Goal: Information Seeking & Learning: Learn about a topic

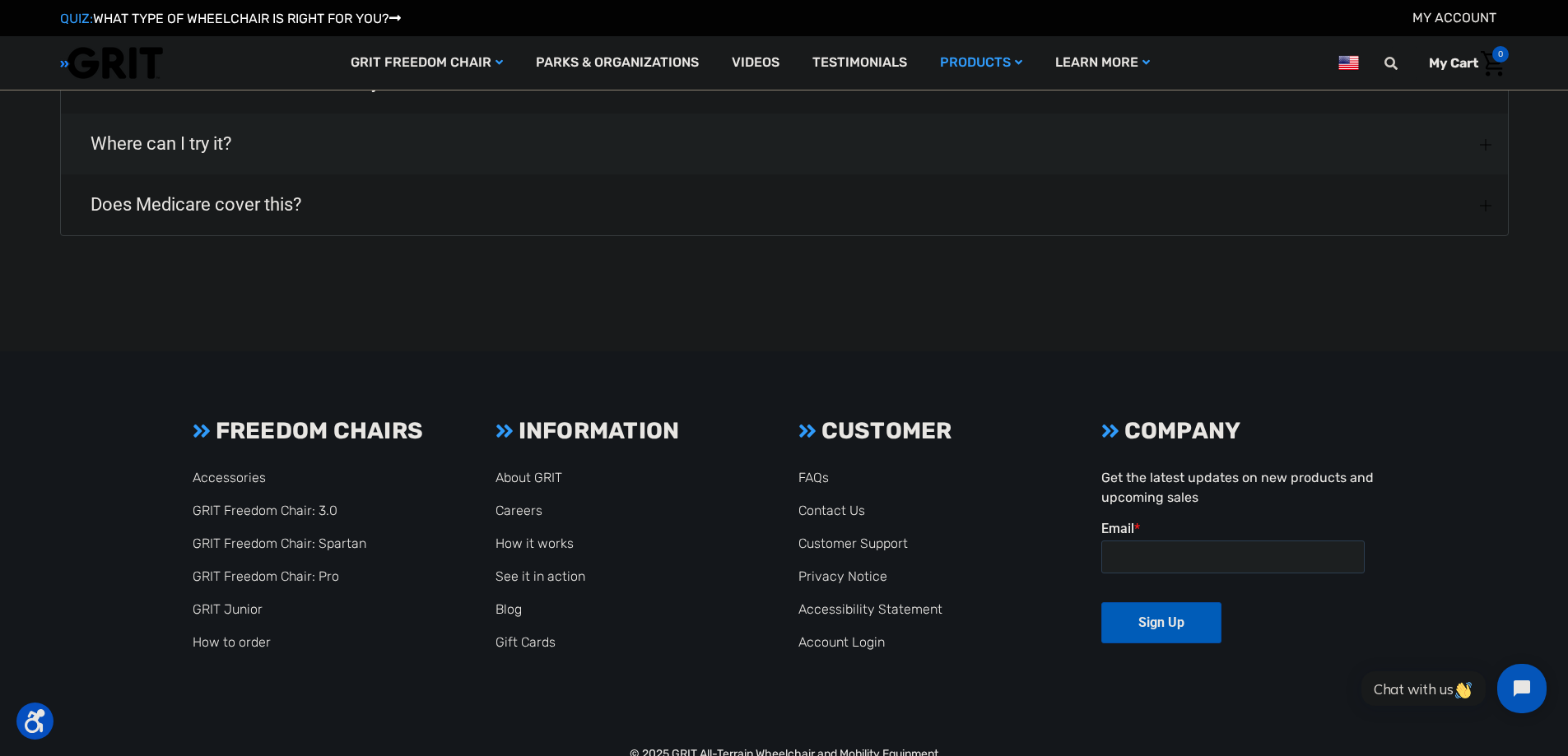
scroll to position [2632, 0]
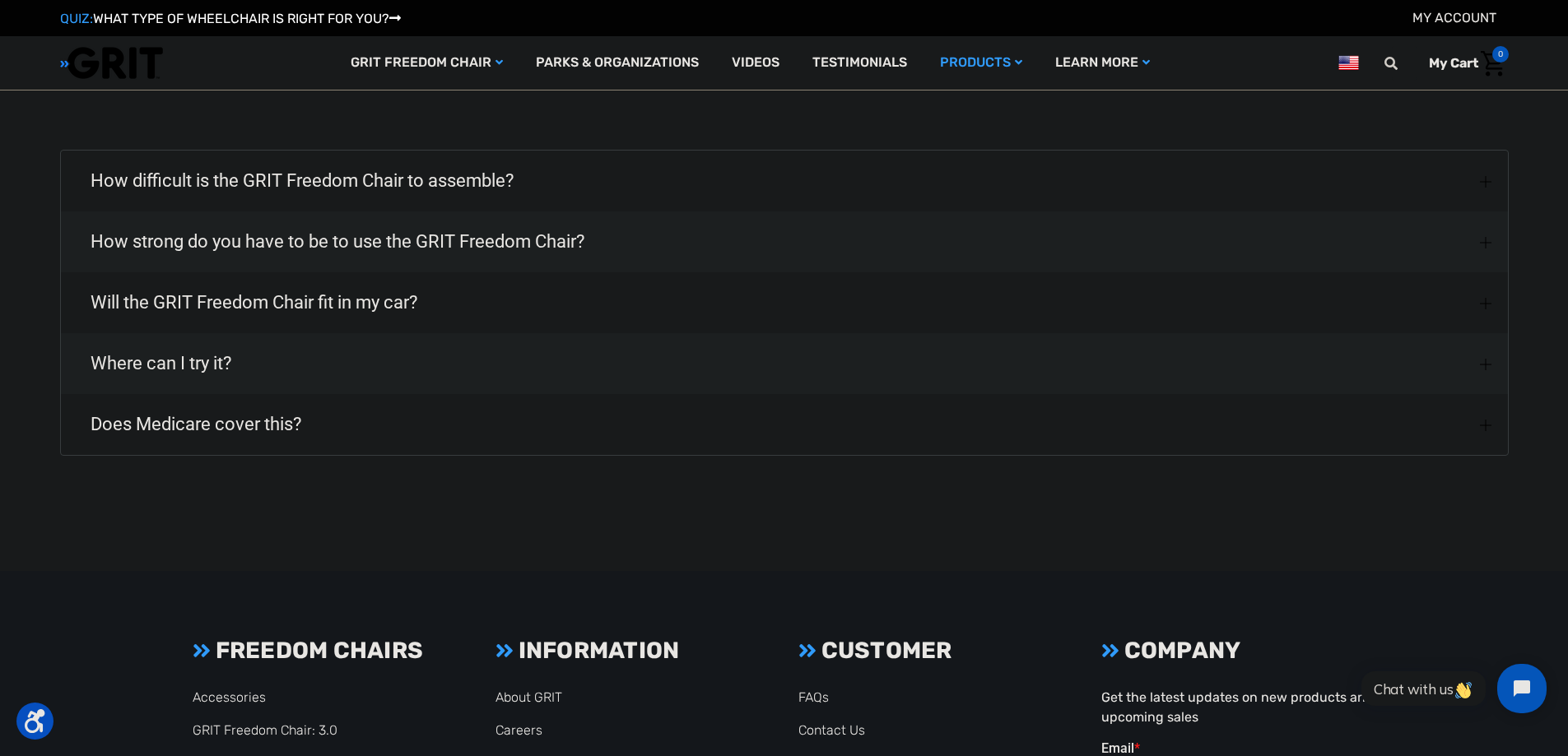
click at [297, 379] on button "Where can I try it?" at bounding box center [784, 363] width 1447 height 61
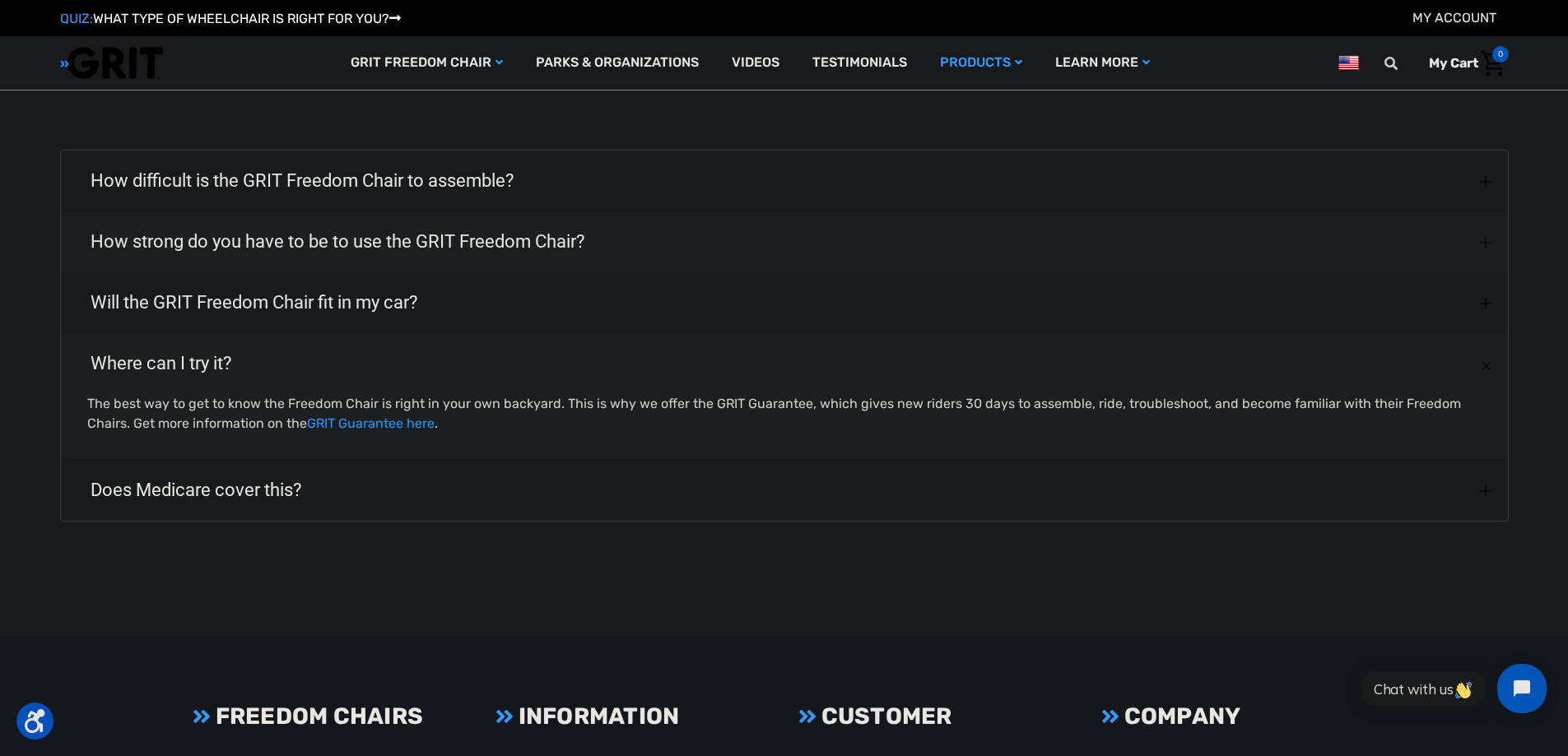
click at [348, 504] on button "Does Medicare cover this?" at bounding box center [784, 490] width 1447 height 61
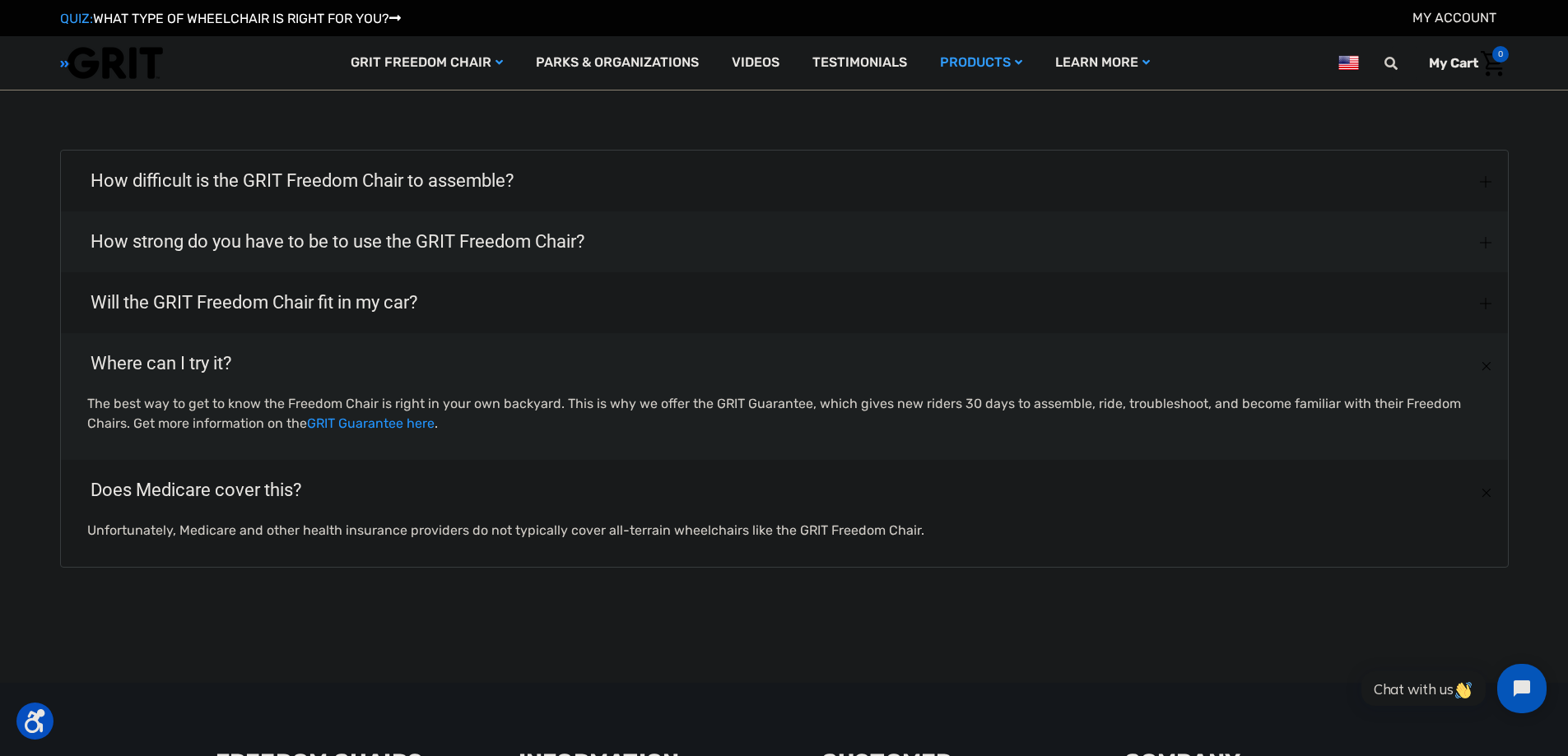
click at [442, 322] on span "Will the GRIT Freedom Chair fit in my car?" at bounding box center [253, 302] width 376 height 59
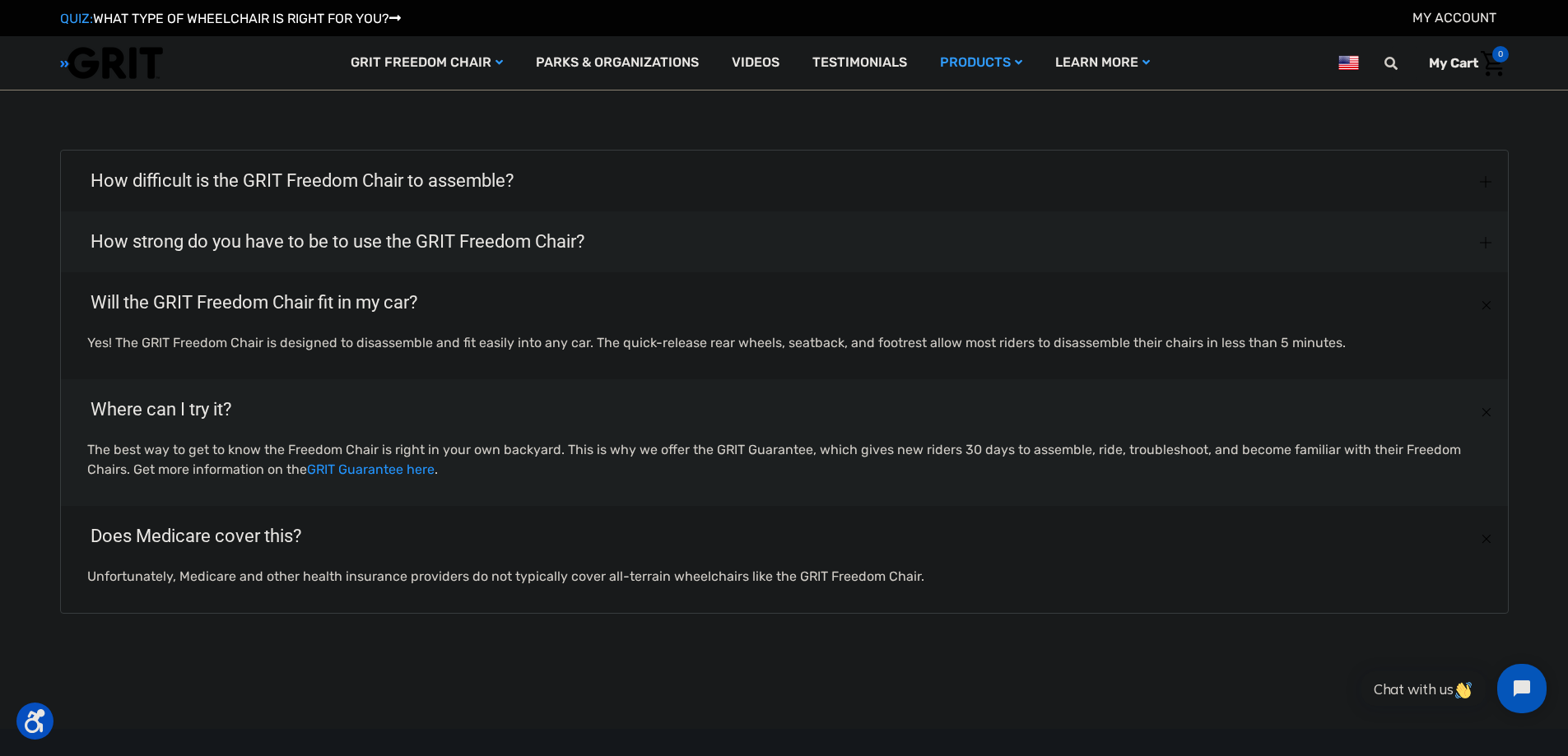
click at [550, 243] on span "How strong do you have to be to use the GRIT Freedom Chair?" at bounding box center [337, 241] width 544 height 59
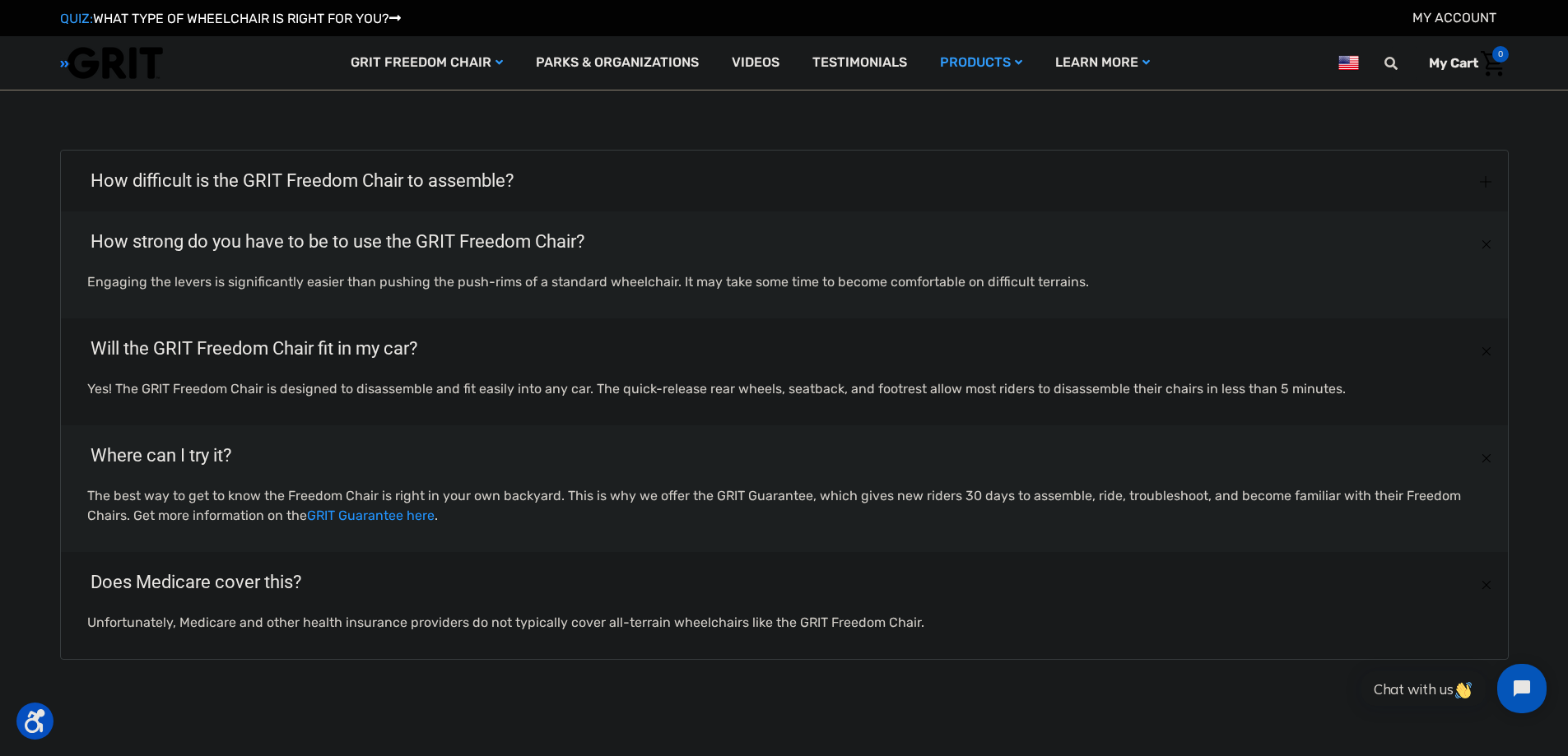
click at [568, 170] on button "How difficult is the GRIT Freedom Chair to assemble?" at bounding box center [784, 180] width 1447 height 61
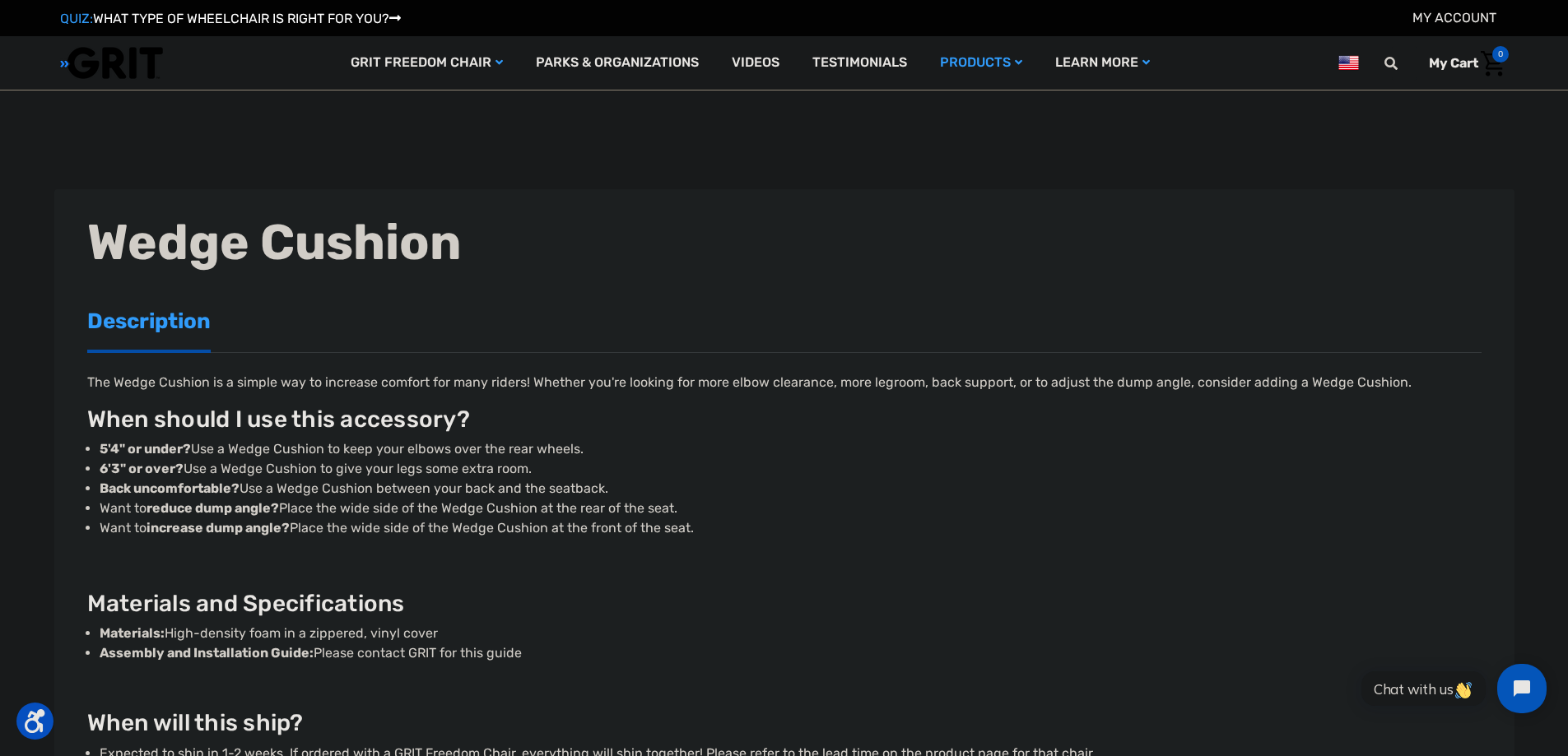
scroll to position [0, 0]
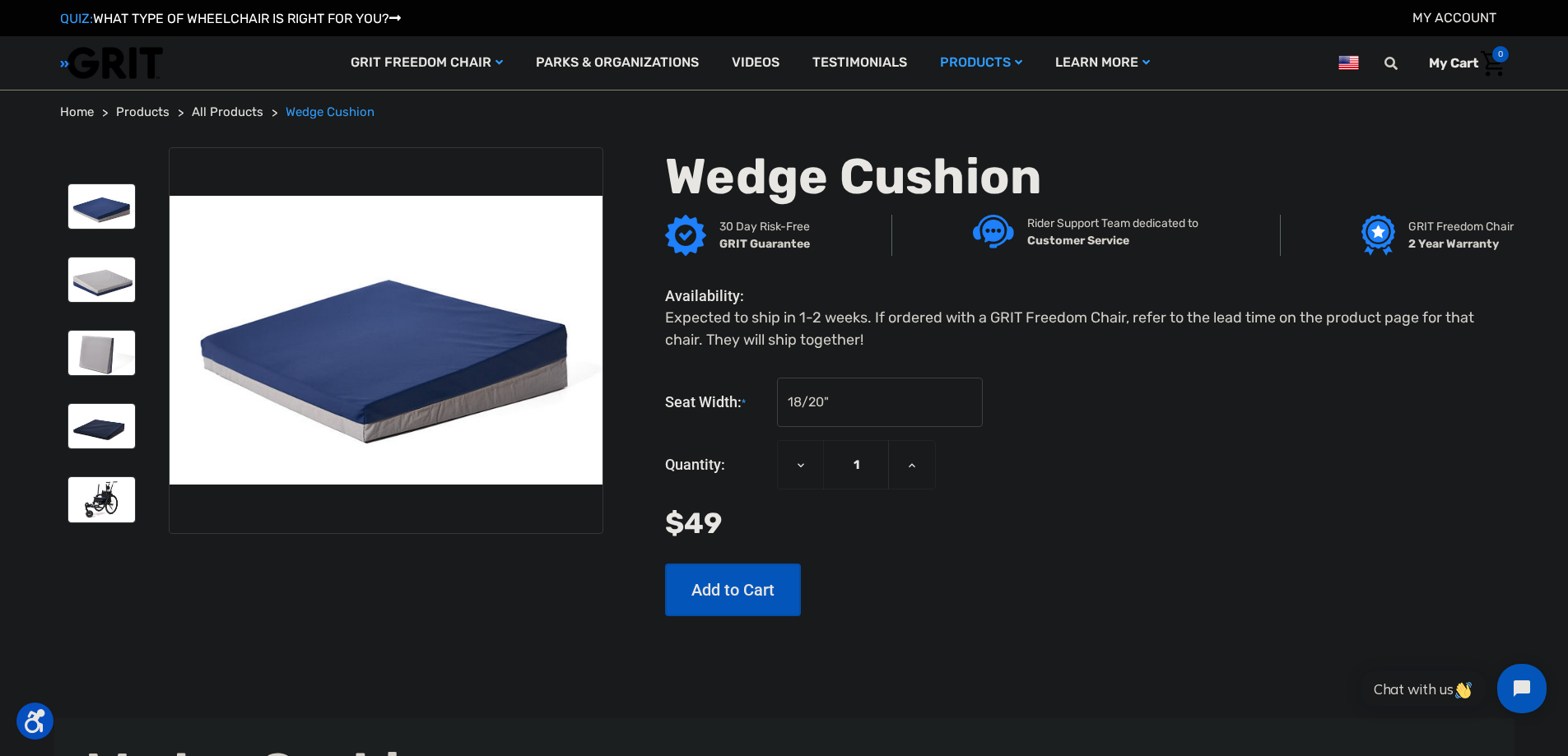
click at [111, 382] on li at bounding box center [100, 352] width 81 height 61
click at [103, 370] on img at bounding box center [101, 353] width 66 height 45
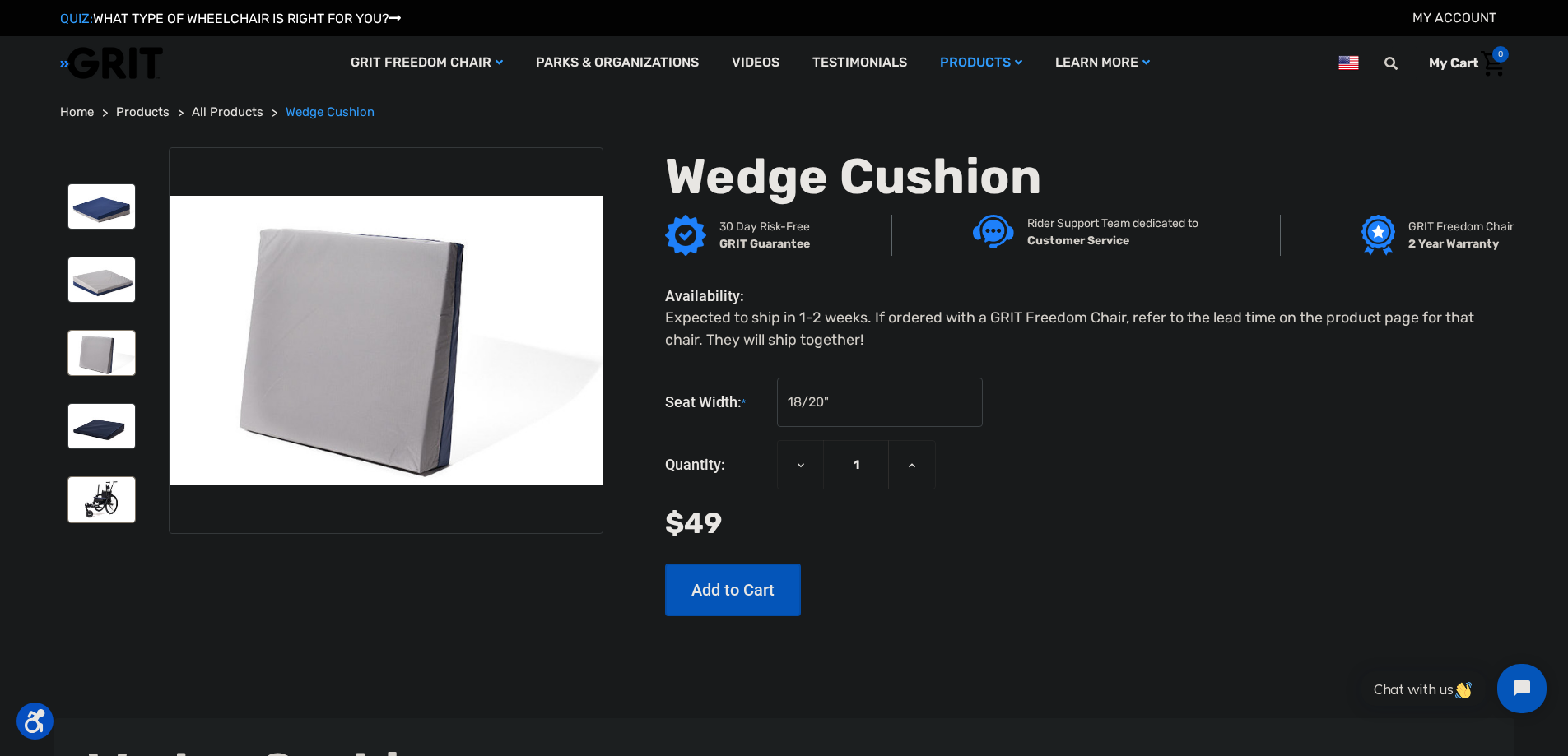
click at [104, 511] on img at bounding box center [101, 499] width 66 height 45
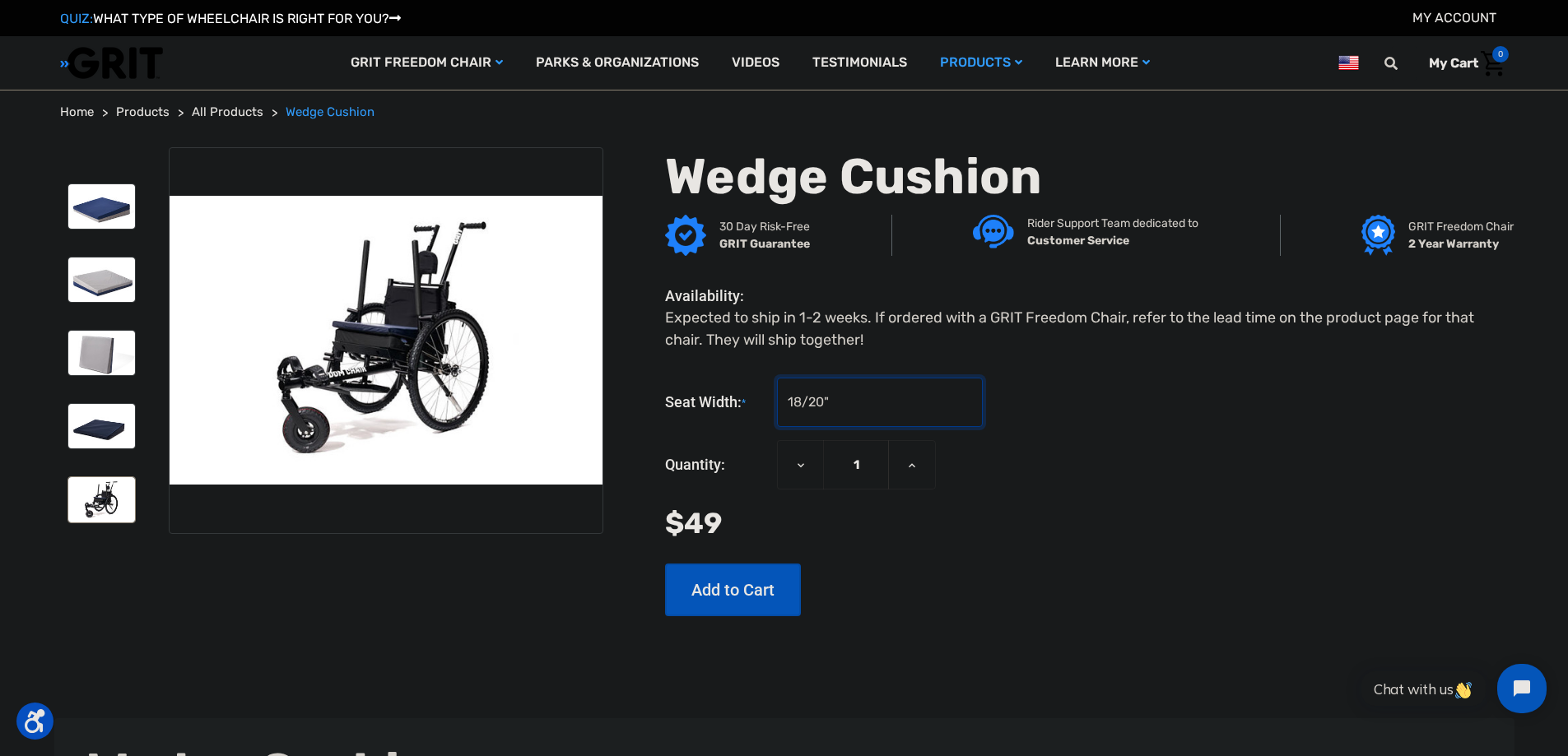
click at [905, 410] on select "Choose Options 16" 18/20"" at bounding box center [880, 401] width 205 height 49
click at [114, 223] on img at bounding box center [101, 206] width 66 height 45
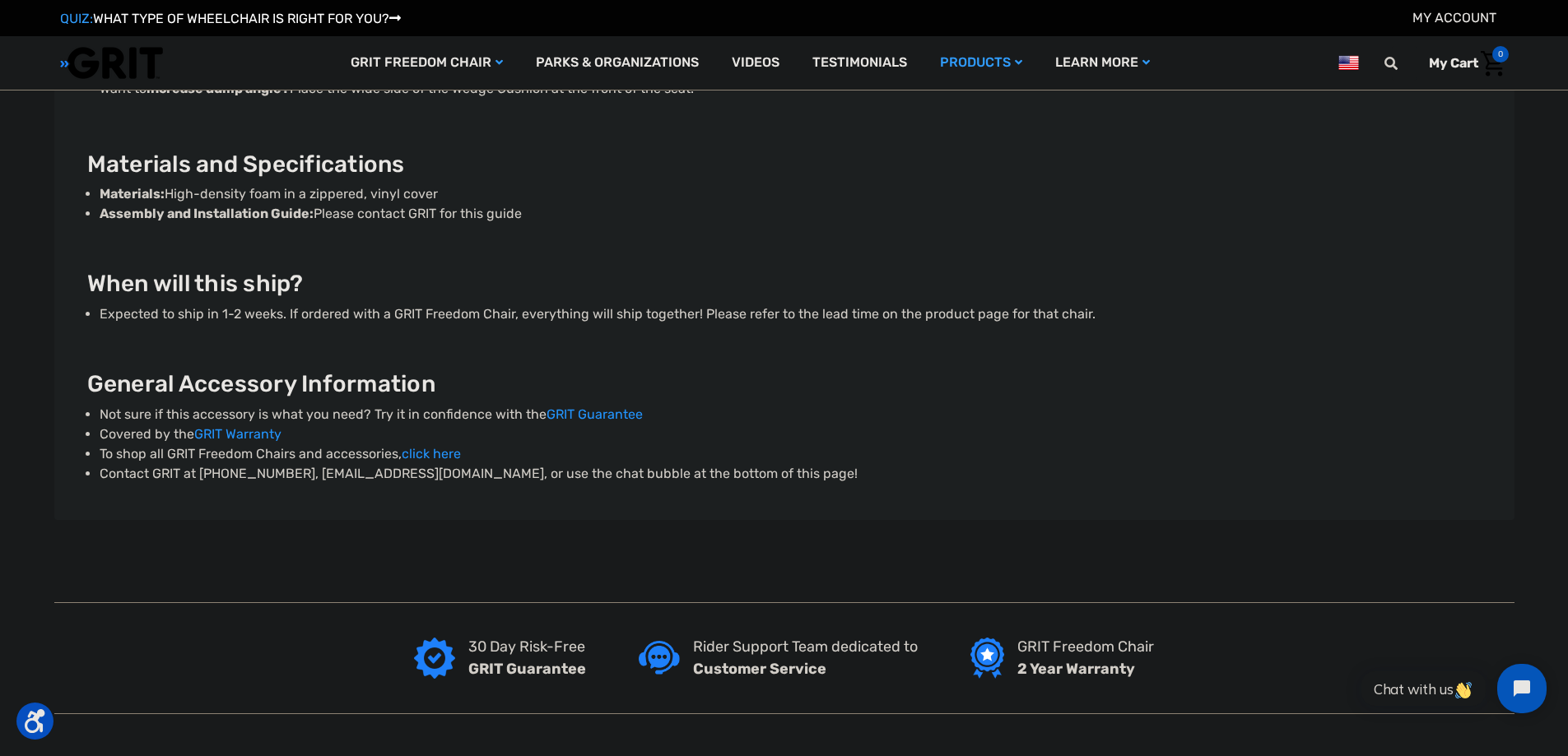
scroll to position [658, 0]
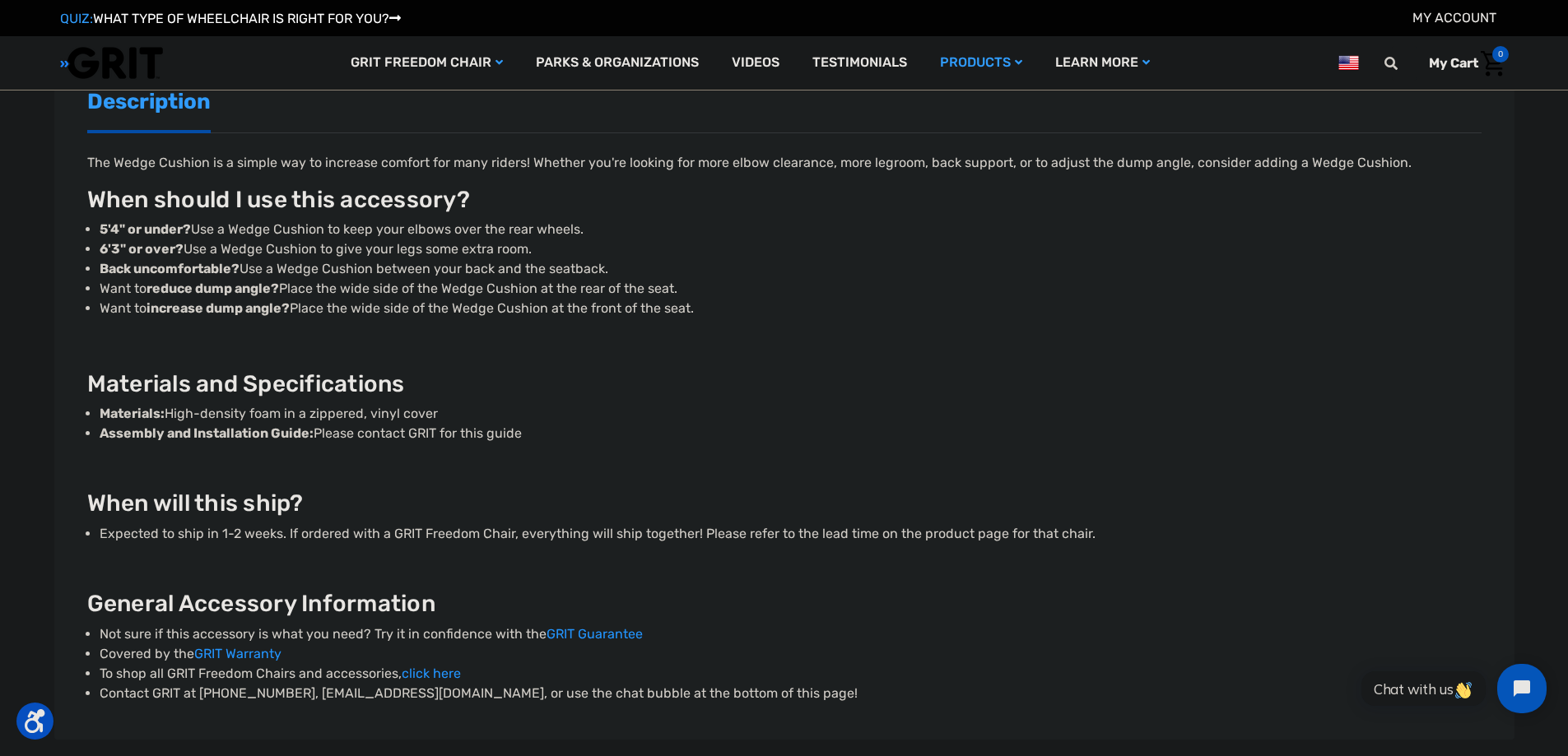
click at [208, 289] on strong "reduce dump angle?" at bounding box center [213, 287] width 133 height 16
drag, startPoint x: 208, startPoint y: 289, endPoint x: 243, endPoint y: 294, distance: 35.4
click at [240, 294] on strong "reduce dump angle?" at bounding box center [213, 287] width 133 height 16
